Goal: Transaction & Acquisition: Purchase product/service

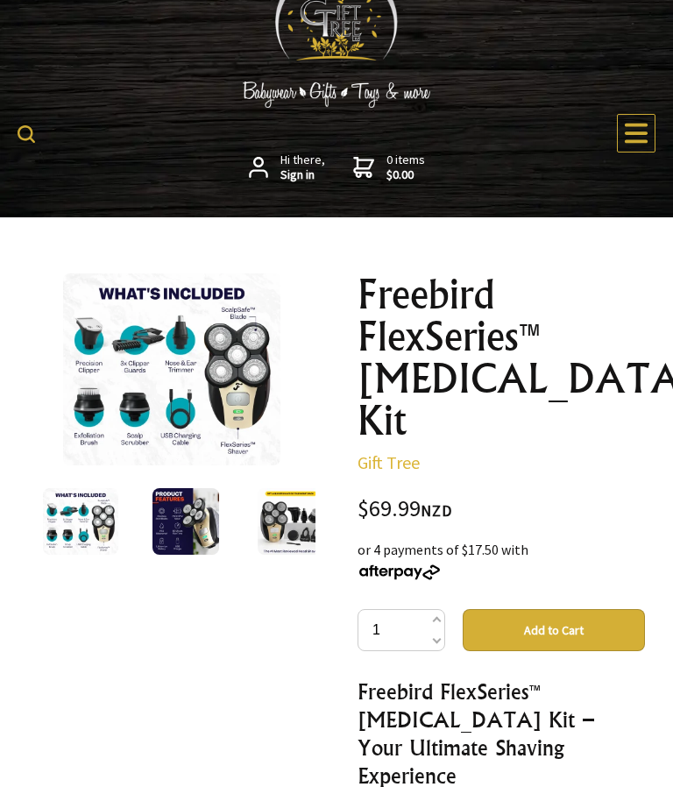
scroll to position [16, 0]
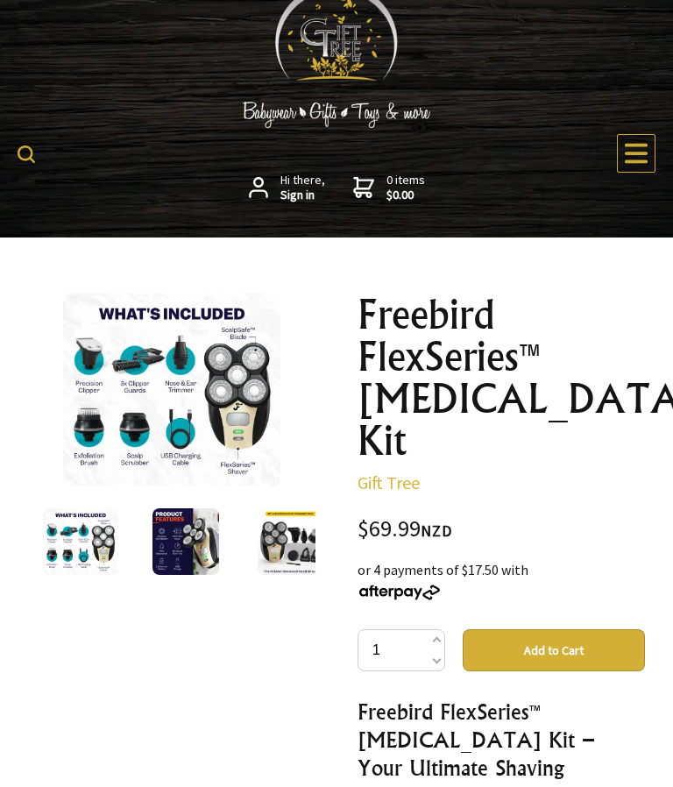
click at [18, 157] on img at bounding box center [27, 155] width 18 height 18
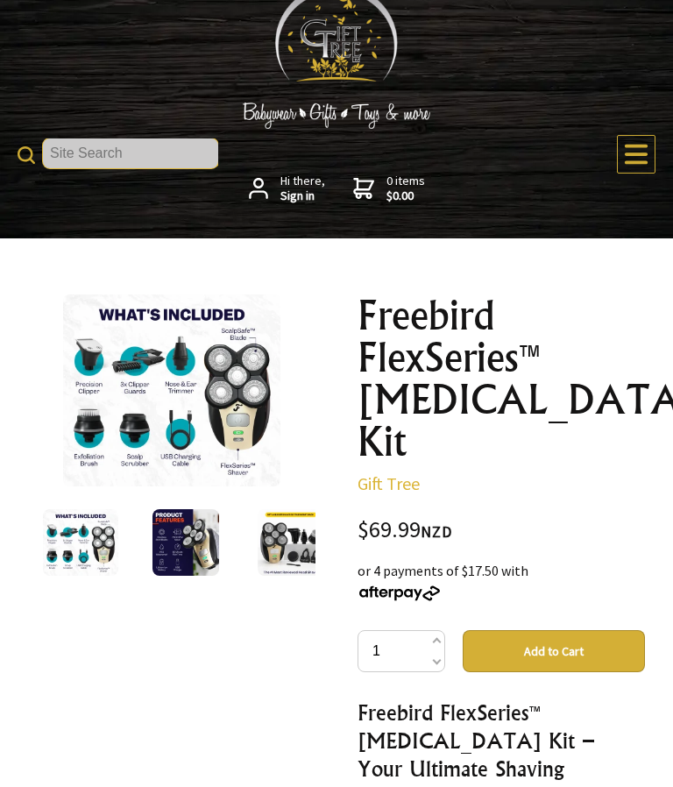
scroll to position [0, 0]
type input "Free IRD FlexSeries Pro"
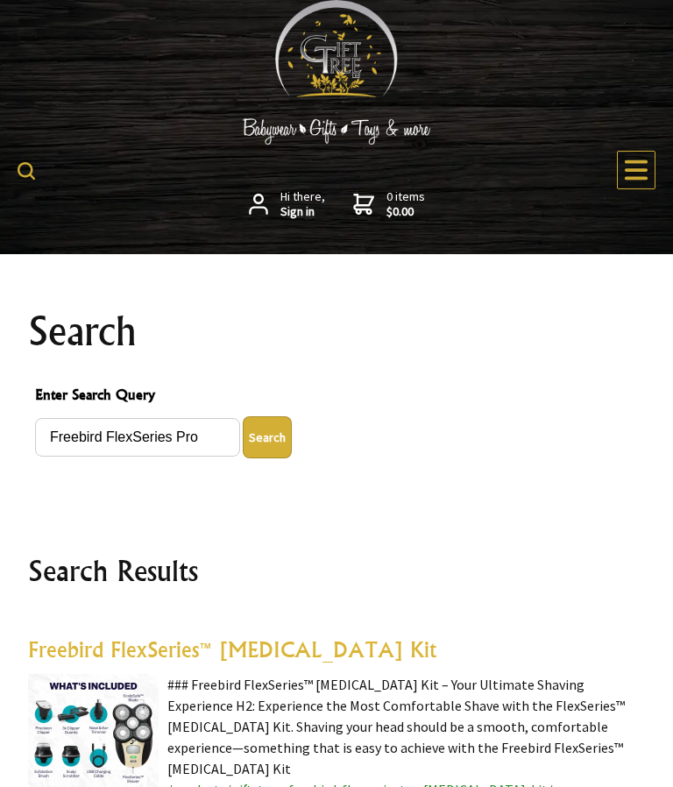
type input "Freebird FlexSeries Pro"
click at [279, 439] on button "Search" at bounding box center [267, 437] width 49 height 42
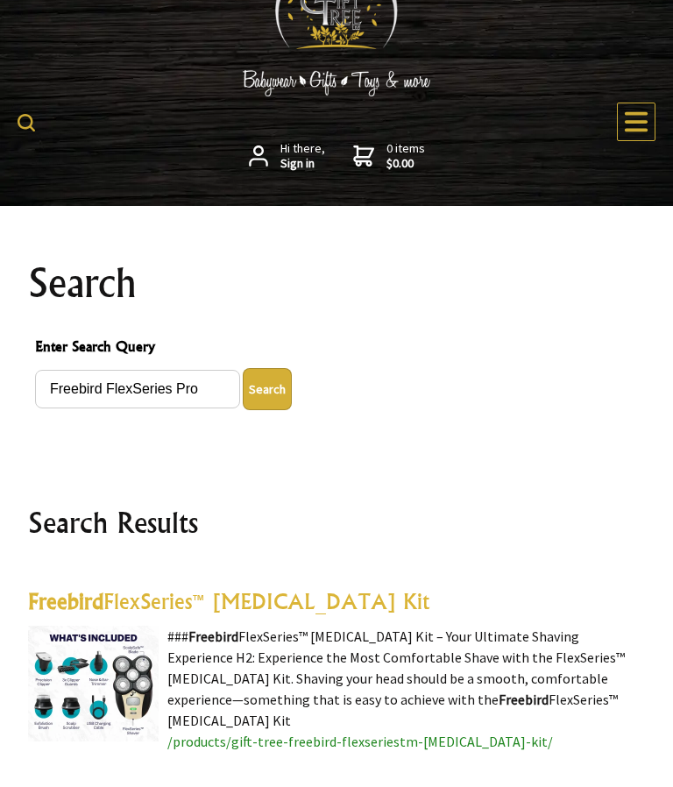
scroll to position [48, 0]
click at [282, 392] on button "Search" at bounding box center [267, 389] width 49 height 42
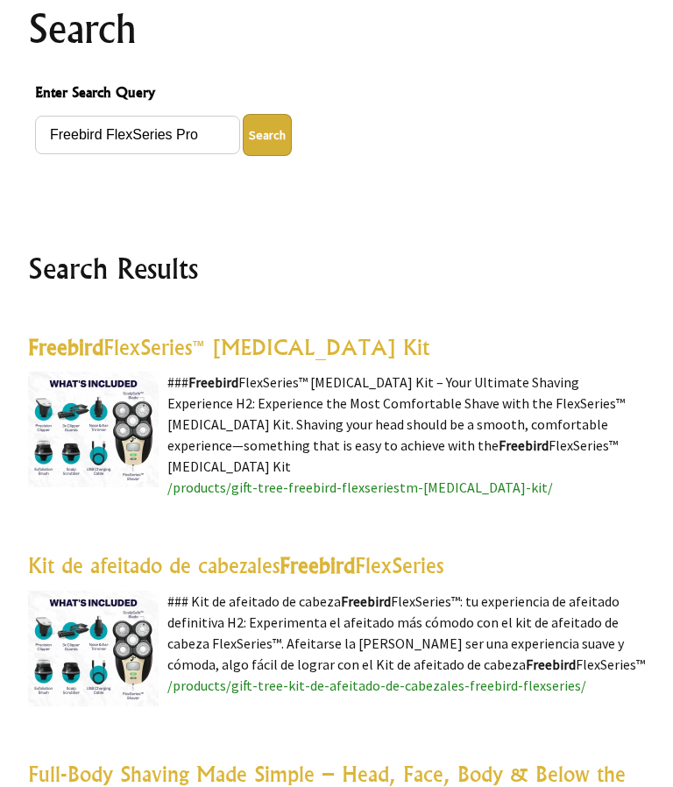
scroll to position [298, 0]
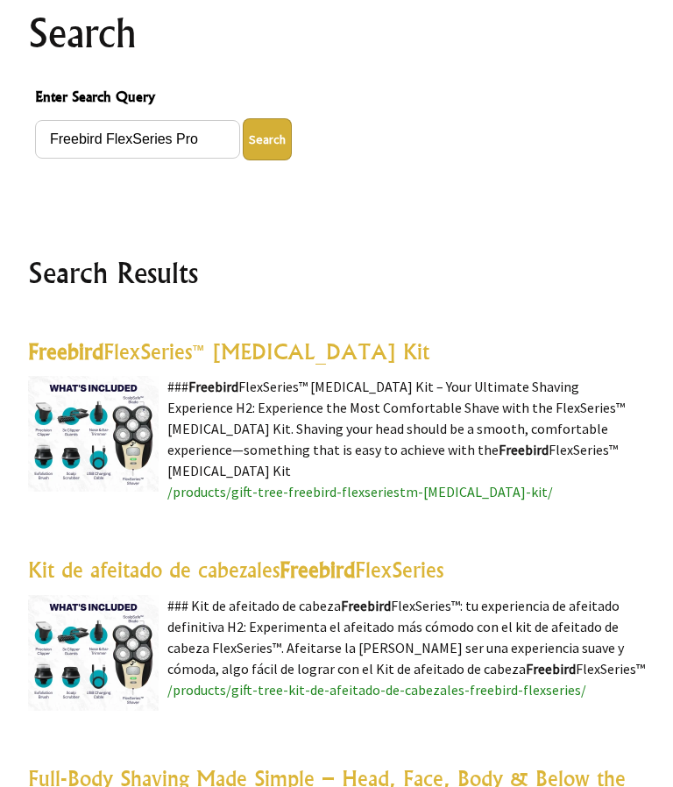
click at [106, 434] on img at bounding box center [93, 434] width 131 height 116
